Goal: Information Seeking & Learning: Learn about a topic

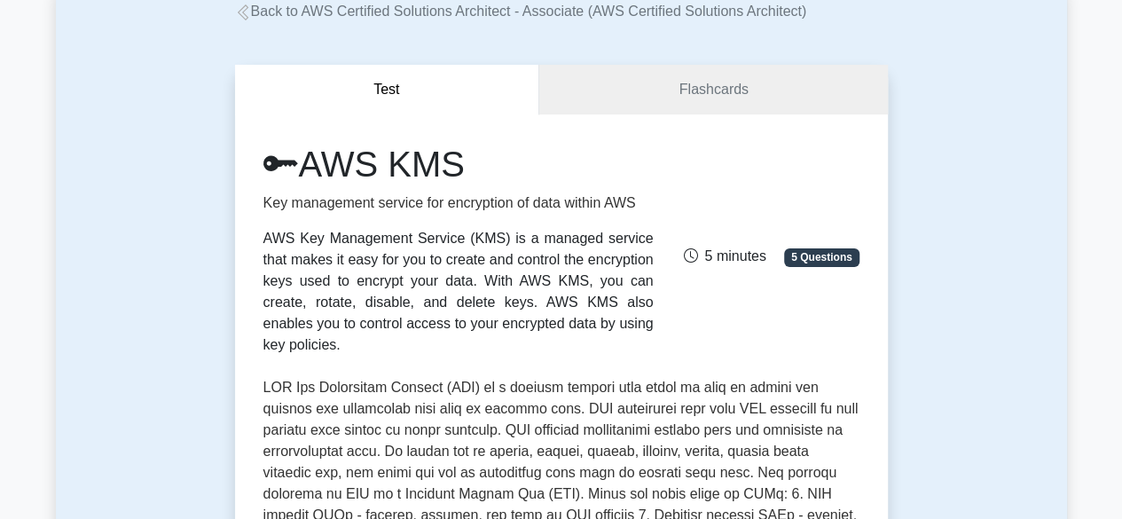
scroll to position [107, 0]
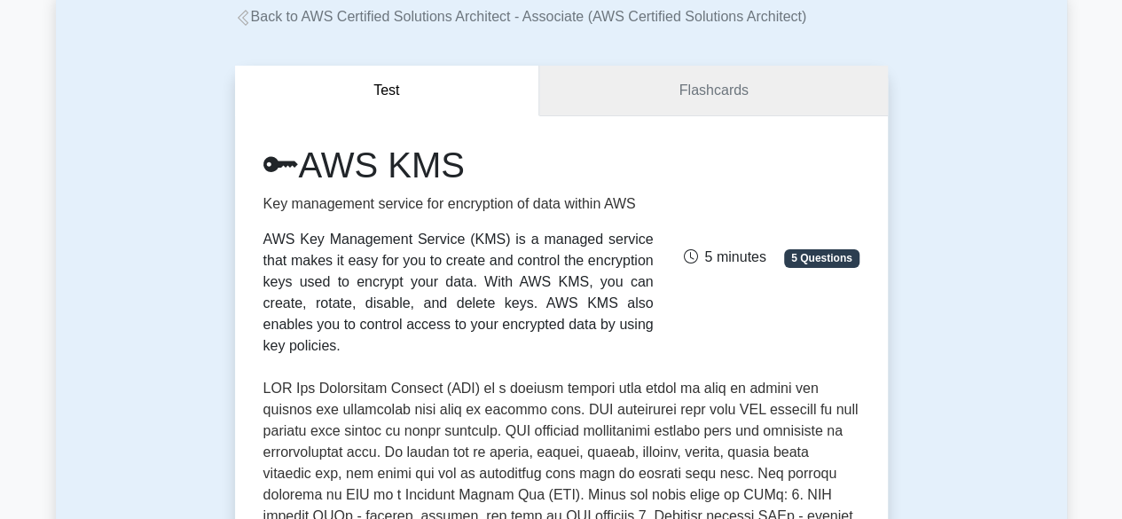
click at [759, 90] on link "Flashcards" at bounding box center [713, 91] width 348 height 51
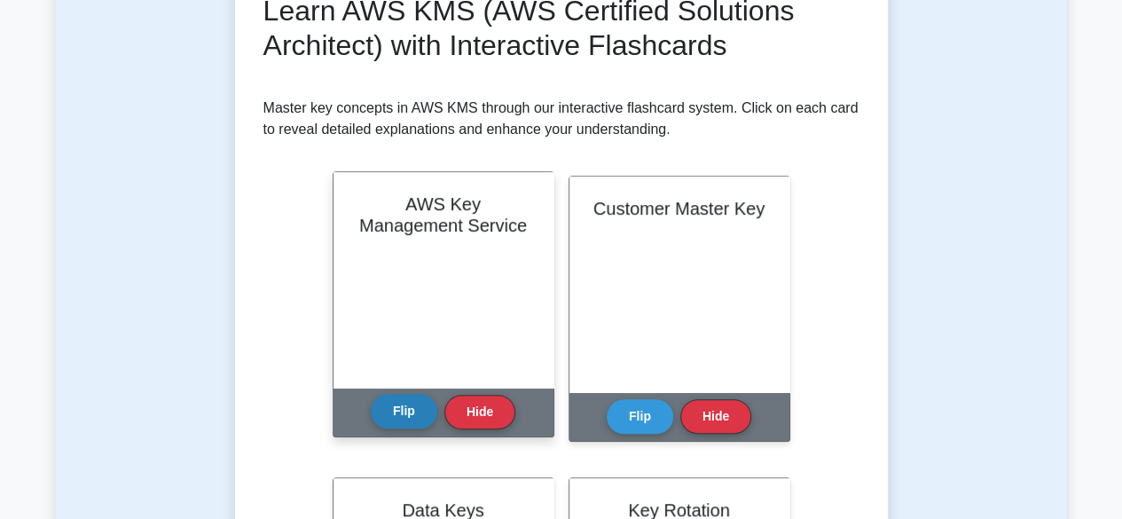
click at [403, 404] on button "Flip" at bounding box center [404, 411] width 66 height 35
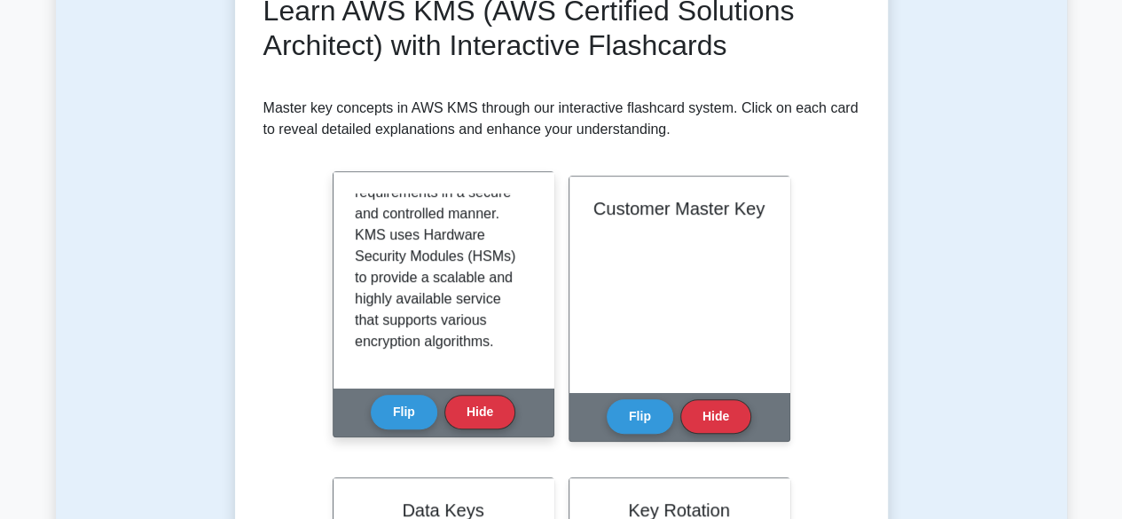
scroll to position [286, 0]
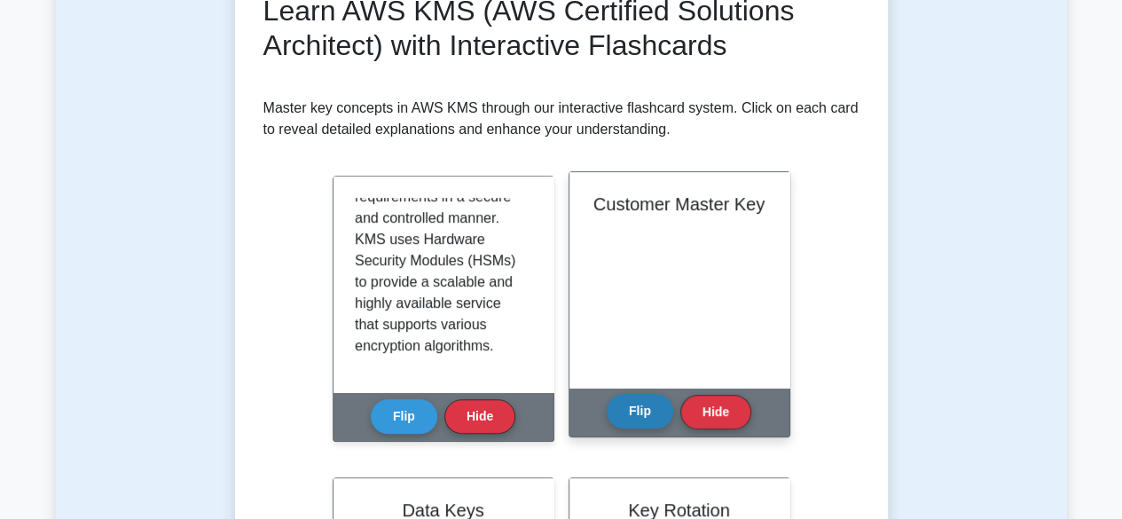
click at [657, 405] on button "Flip" at bounding box center [639, 411] width 66 height 35
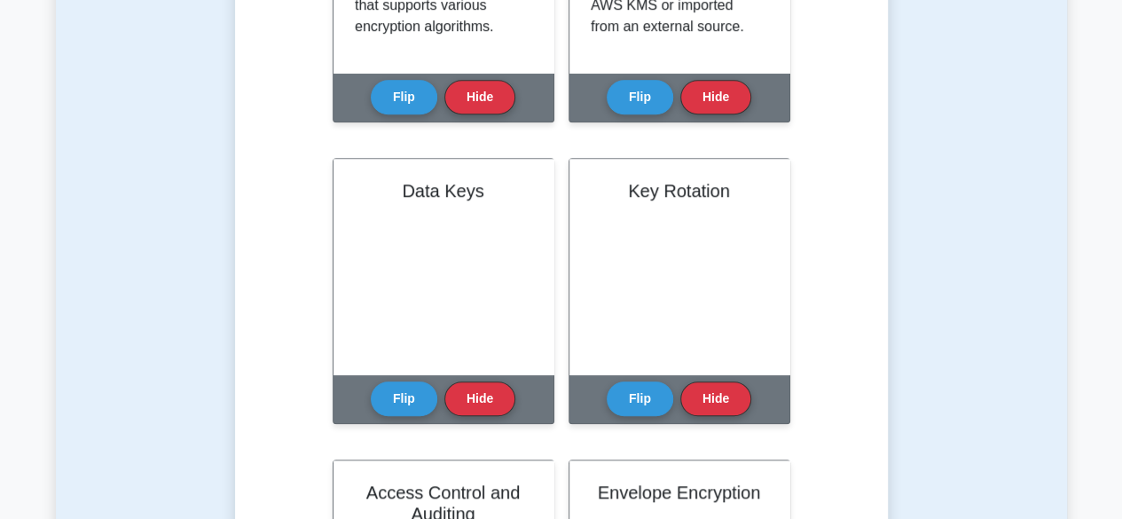
scroll to position [590, 0]
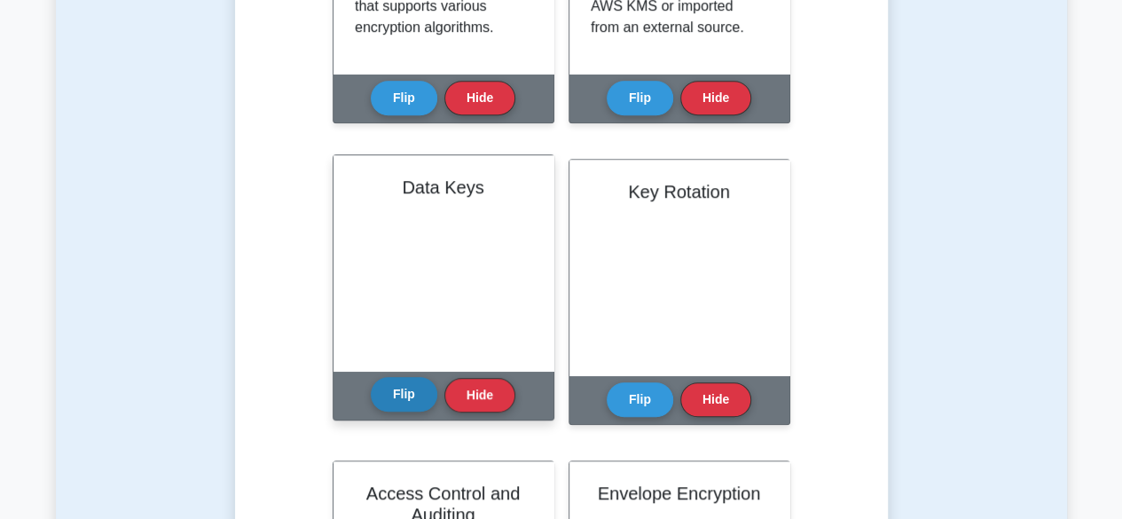
click at [406, 387] on button "Flip" at bounding box center [404, 394] width 66 height 35
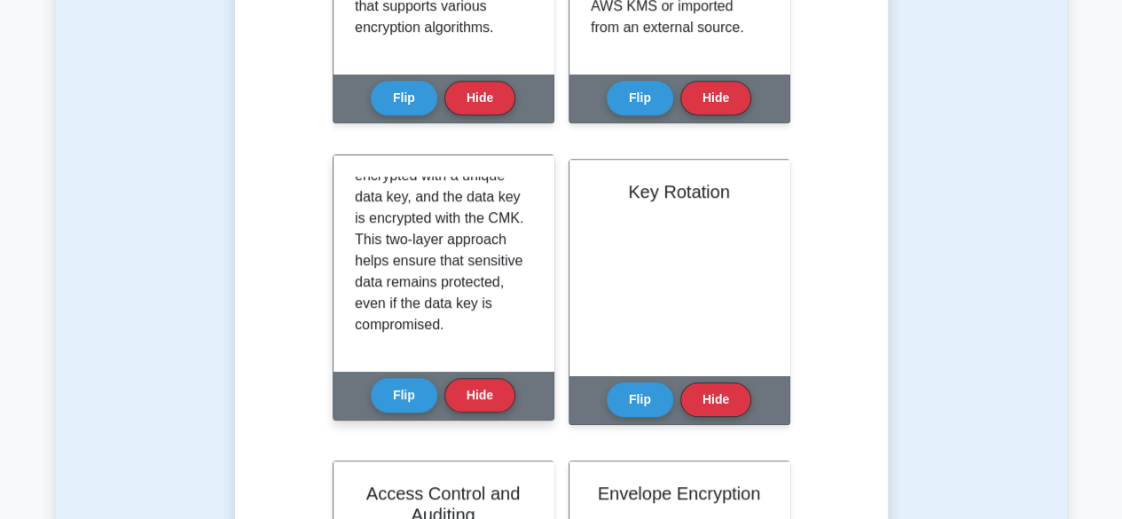
scroll to position [265, 0]
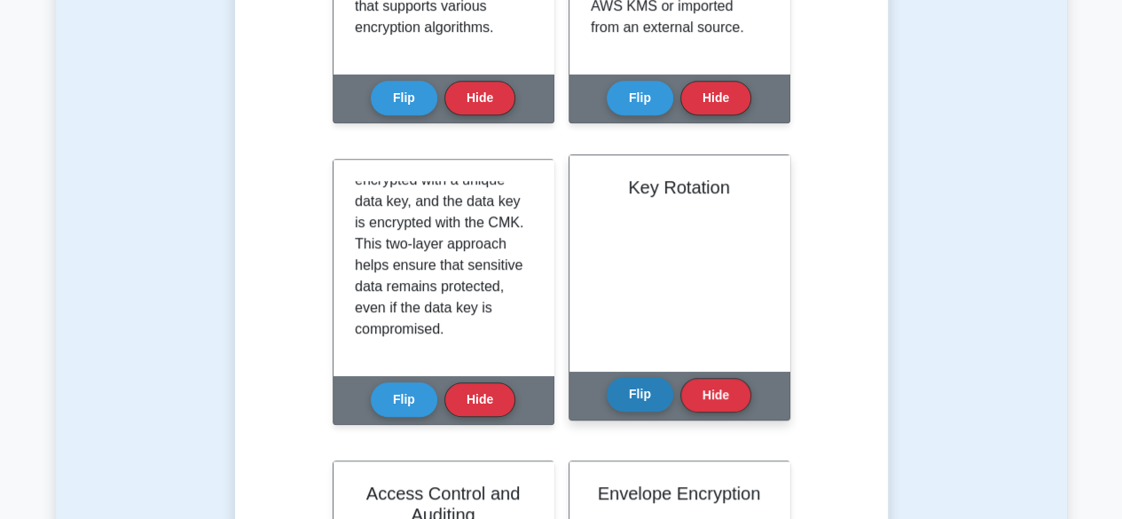
click at [657, 388] on button "Flip" at bounding box center [639, 394] width 66 height 35
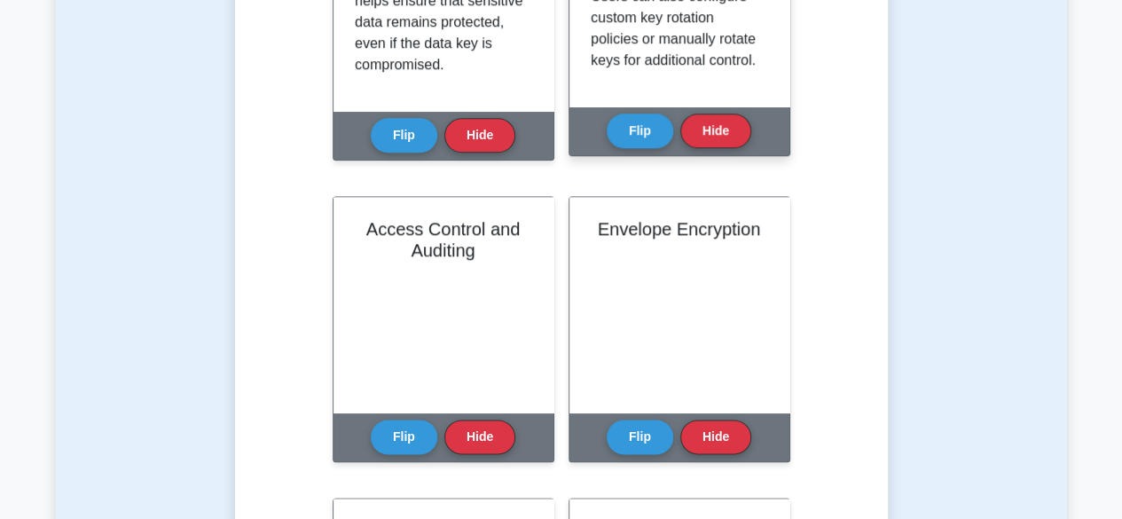
scroll to position [57, 0]
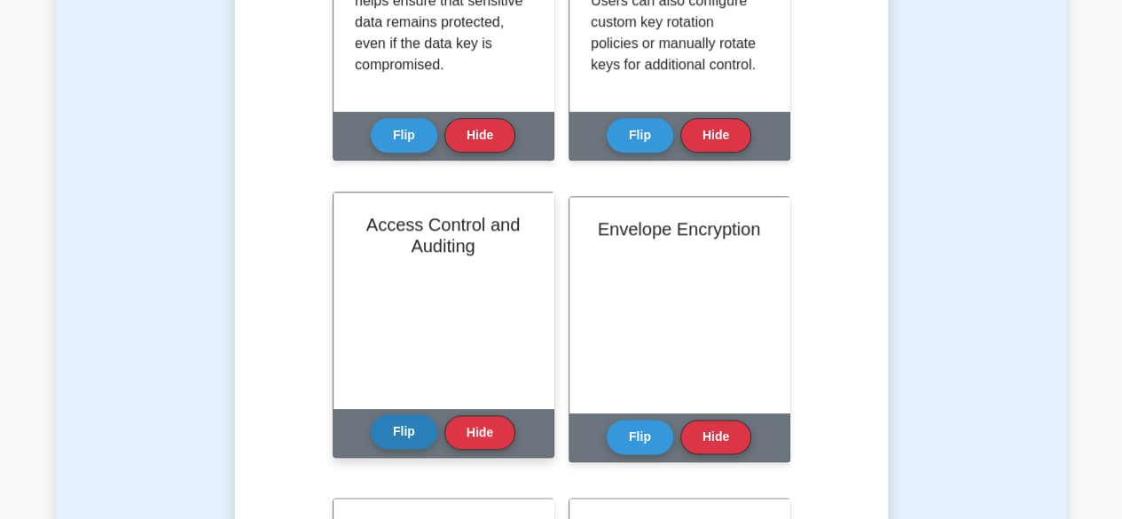
click at [422, 421] on button "Flip" at bounding box center [404, 431] width 66 height 35
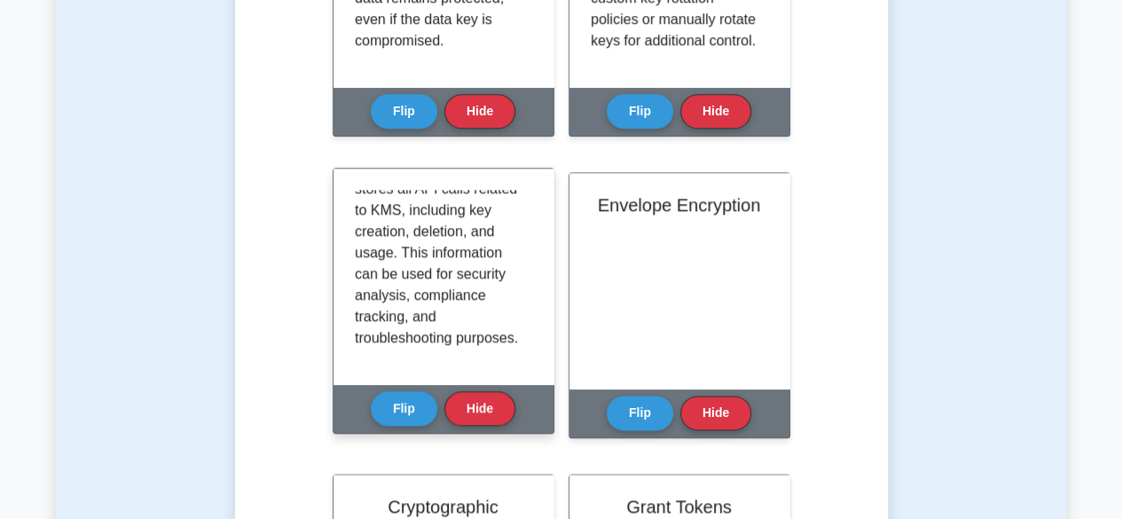
scroll to position [879, 0]
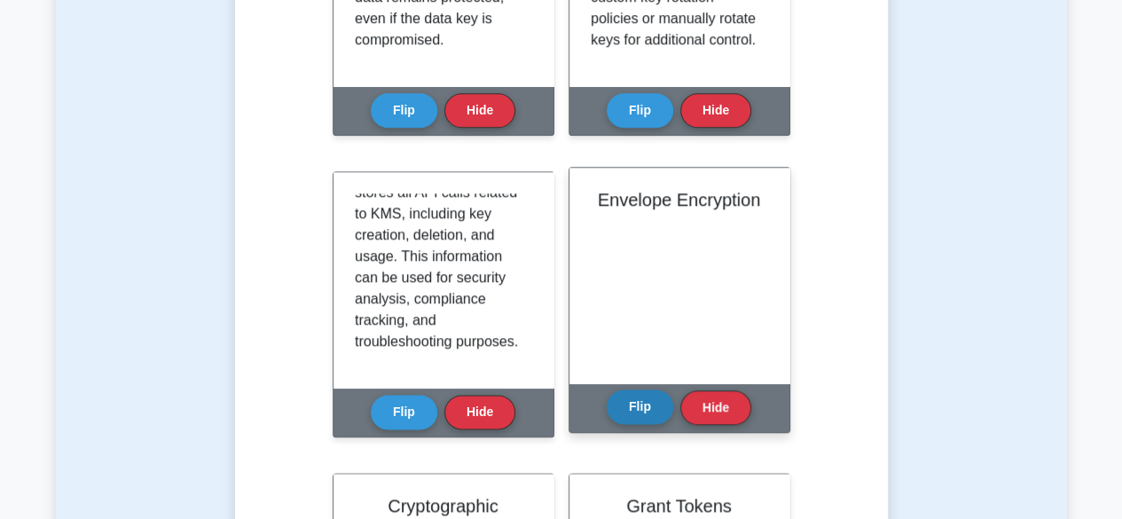
click at [660, 403] on button "Flip" at bounding box center [639, 406] width 66 height 35
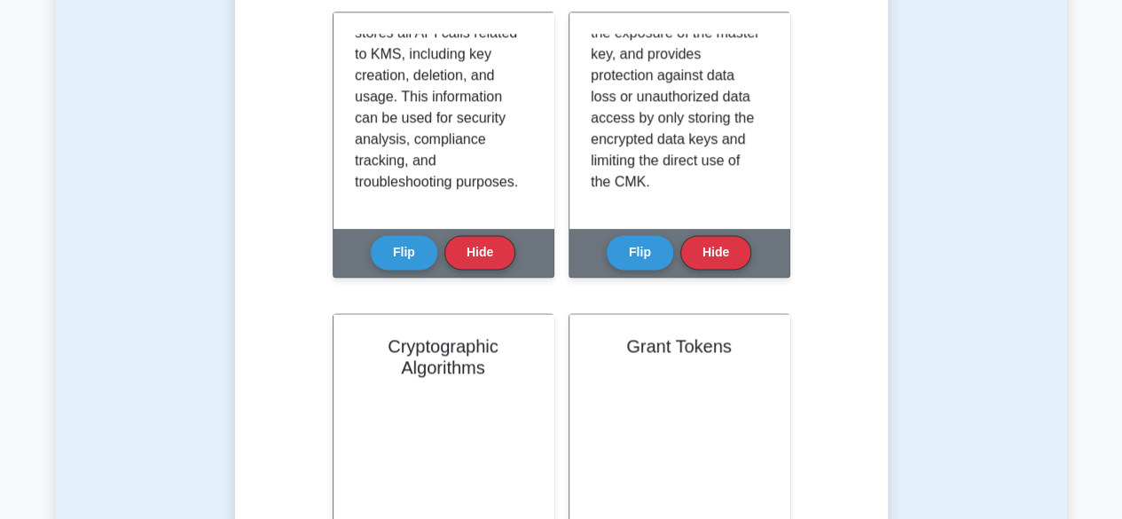
scroll to position [1239, 0]
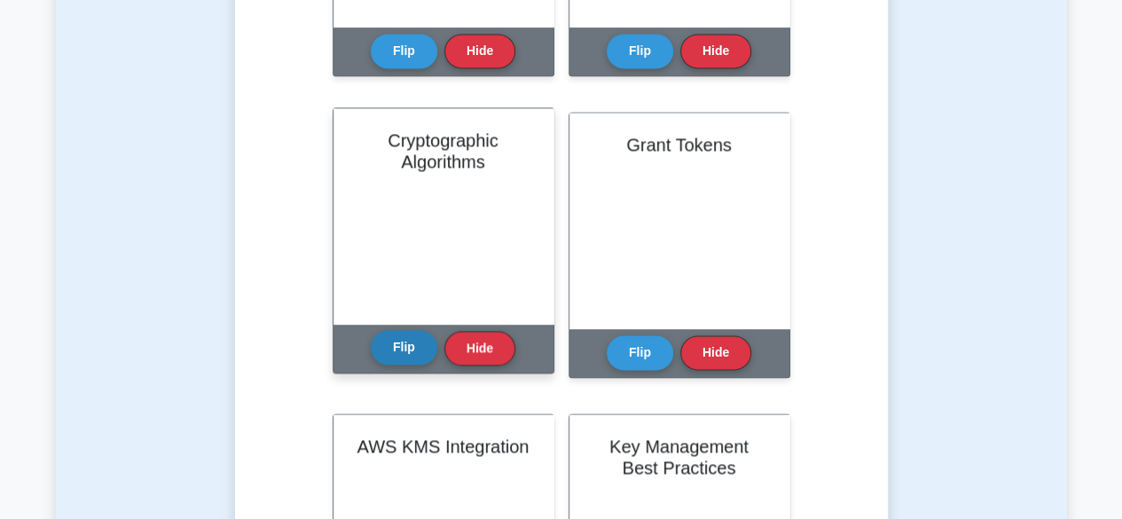
click at [409, 352] on button "Flip" at bounding box center [404, 347] width 66 height 35
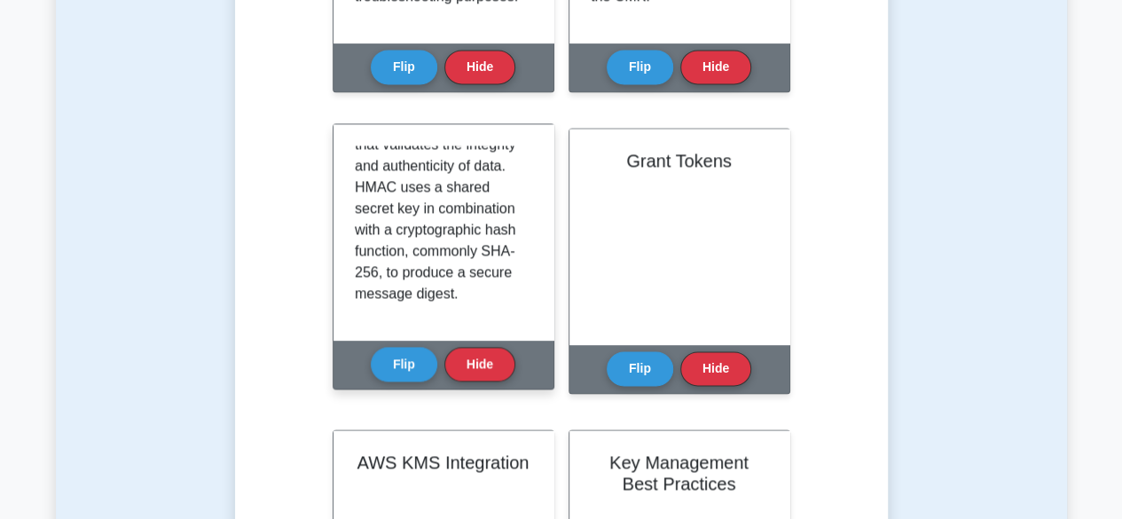
scroll to position [1223, 0]
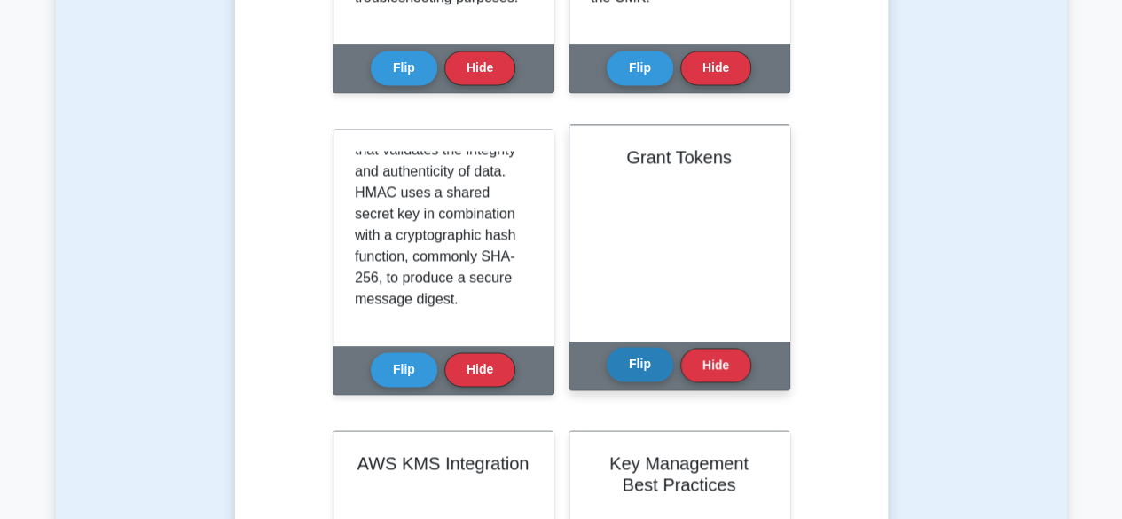
click at [654, 354] on button "Flip" at bounding box center [639, 364] width 66 height 35
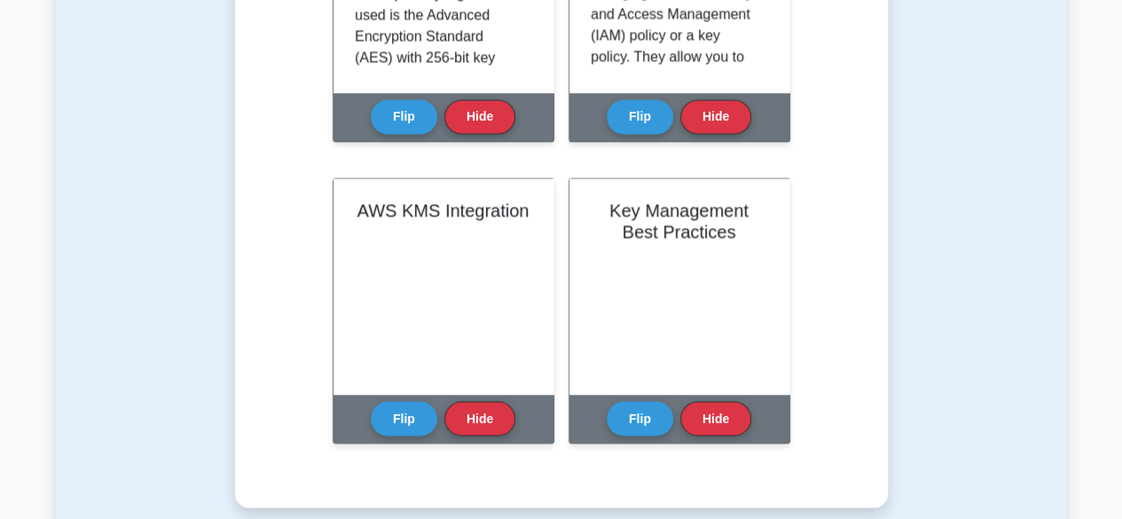
scroll to position [1479, 0]
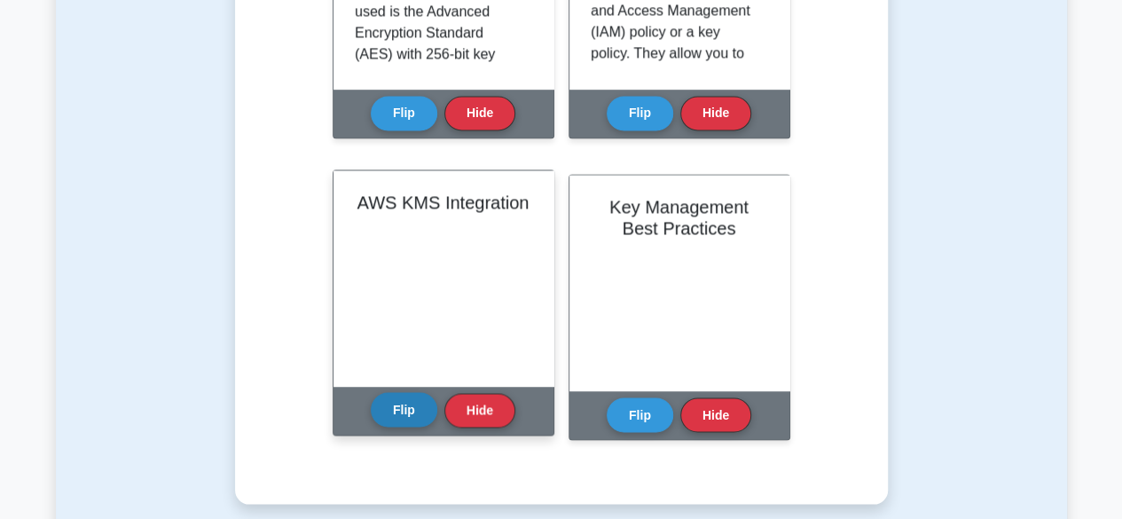
click at [411, 415] on button "Flip" at bounding box center [404, 409] width 66 height 35
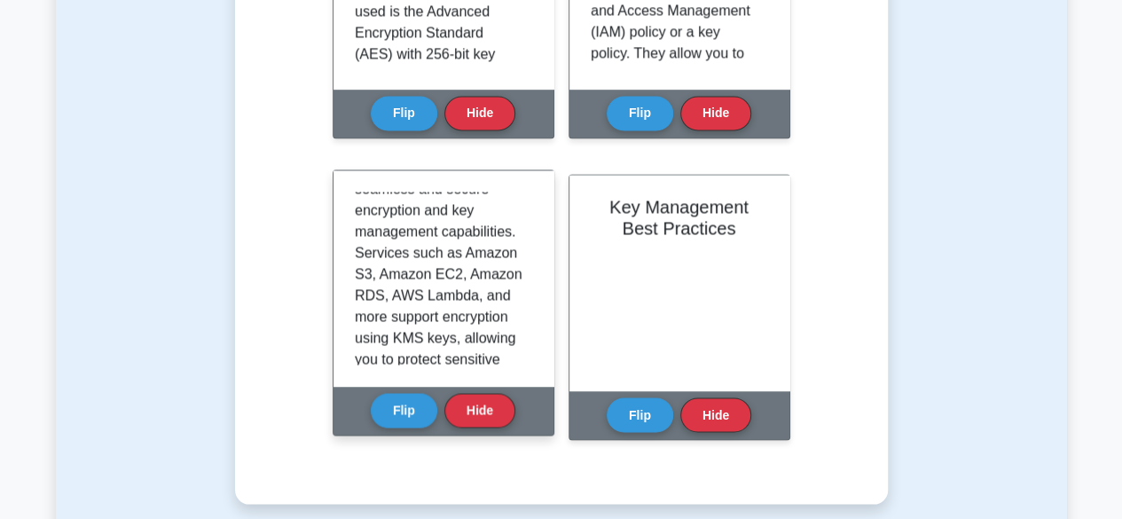
scroll to position [98, 0]
